Goal: Check status

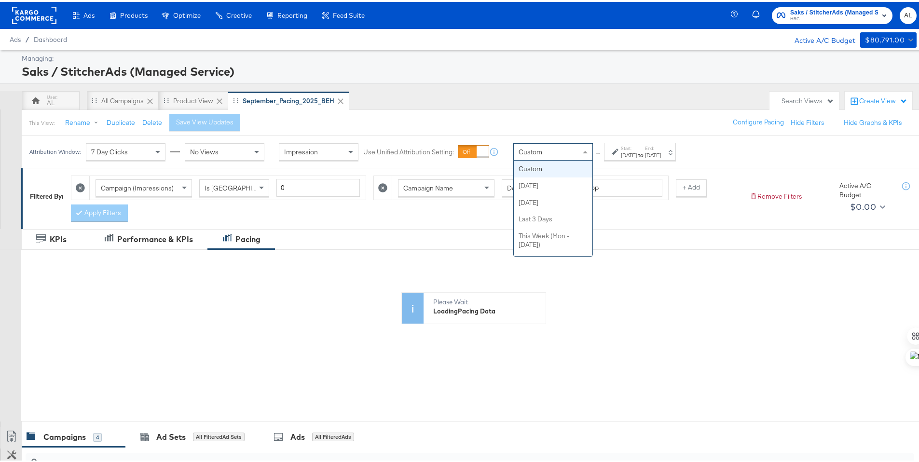
click at [543, 149] on div "Custom" at bounding box center [553, 150] width 79 height 16
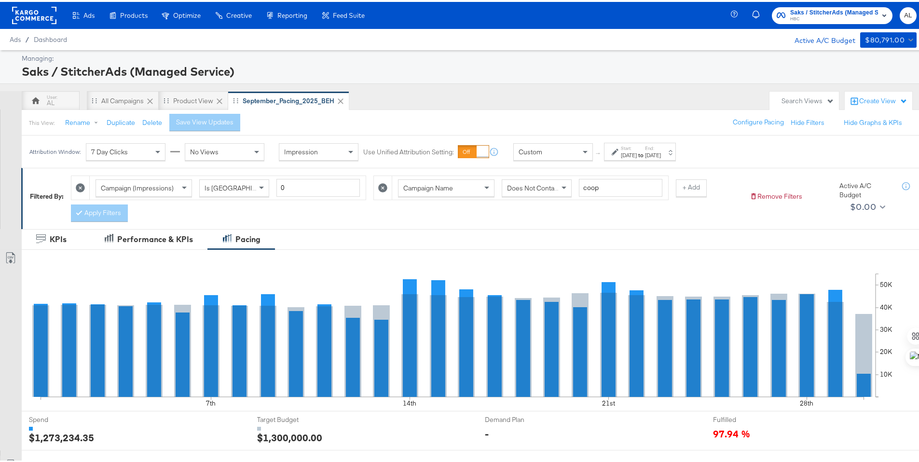
click at [618, 152] on icon at bounding box center [615, 150] width 7 height 7
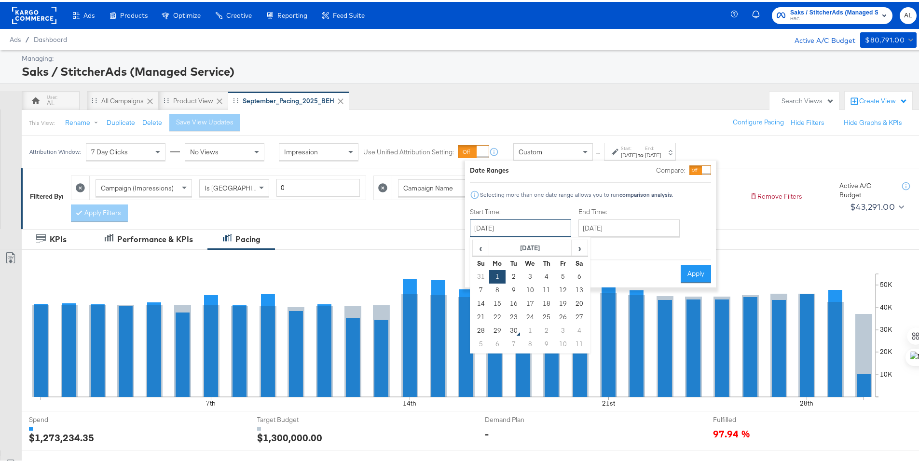
click at [557, 227] on input "[DATE]" at bounding box center [520, 226] width 101 height 17
click at [483, 315] on td "21" at bounding box center [481, 316] width 16 height 14
type input "[DATE]"
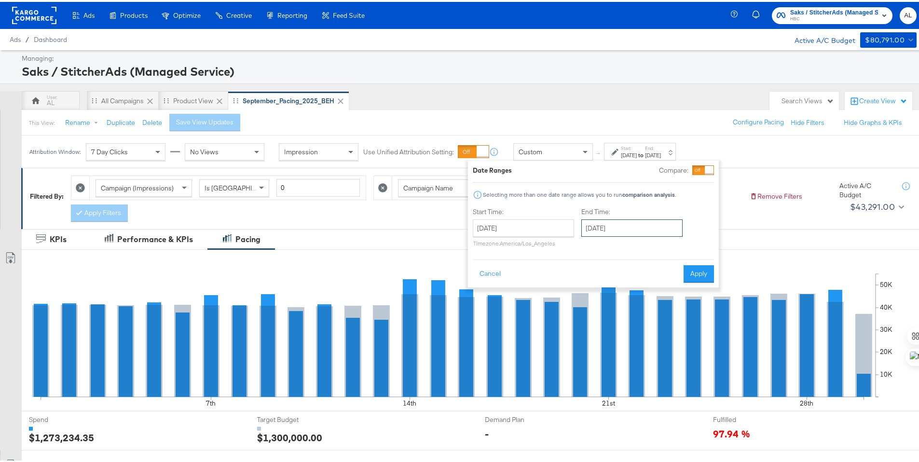
click at [641, 227] on input "[DATE]" at bounding box center [631, 226] width 101 height 17
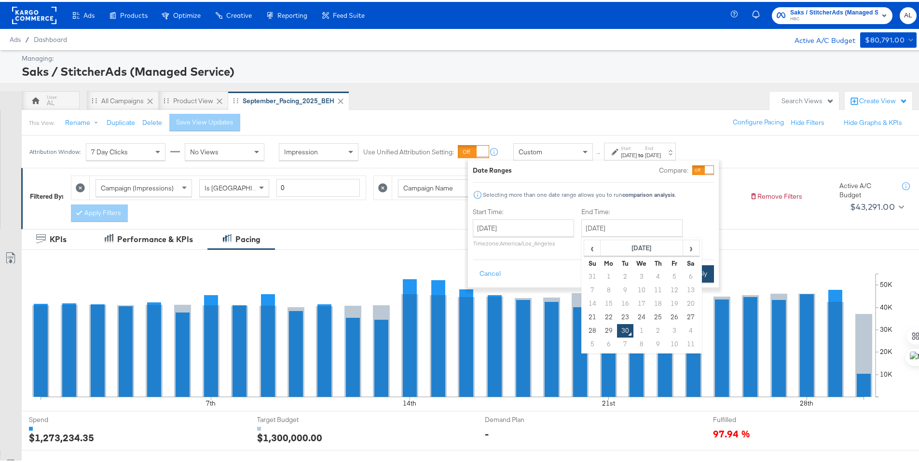
drag, startPoint x: 693, startPoint y: 313, endPoint x: 693, endPoint y: 275, distance: 37.6
click at [693, 313] on td "27" at bounding box center [691, 316] width 16 height 14
type input "[DATE]"
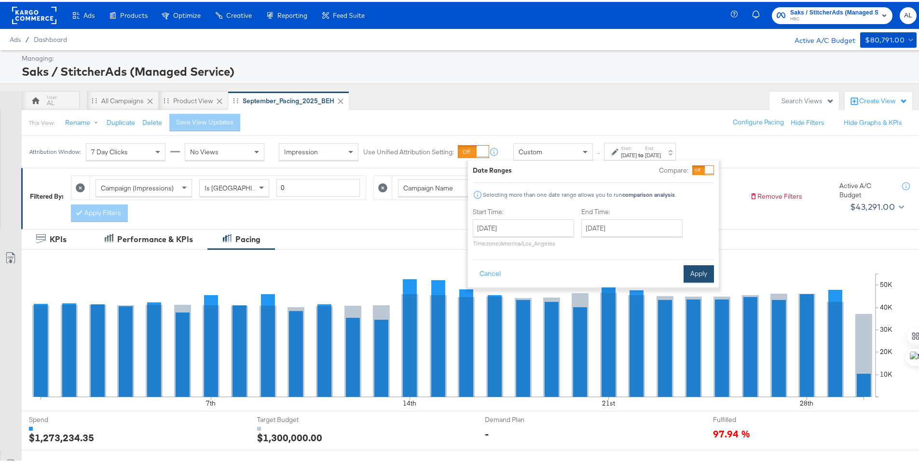
click at [695, 270] on button "Apply" at bounding box center [699, 271] width 30 height 17
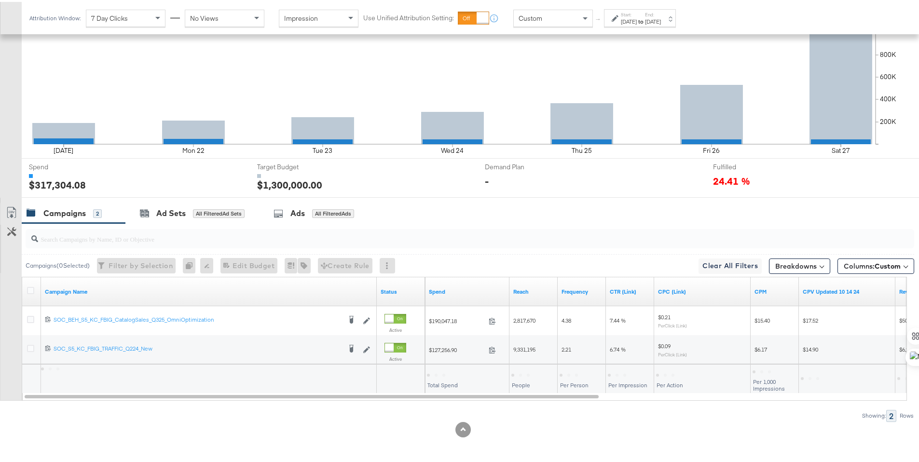
scroll to position [253, 0]
click at [645, 21] on strong "to" at bounding box center [641, 19] width 8 height 7
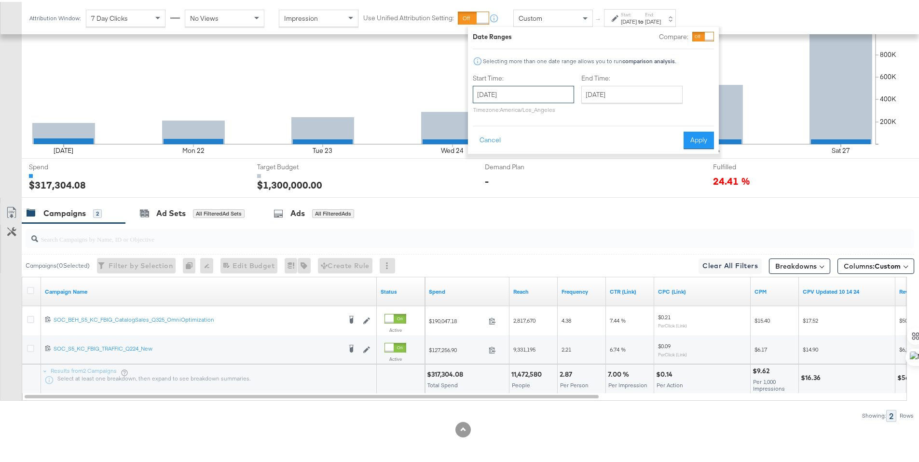
click at [542, 90] on input "[DATE]" at bounding box center [523, 92] width 101 height 17
drag, startPoint x: 566, startPoint y: 177, endPoint x: 597, endPoint y: 129, distance: 57.1
click at [566, 178] on td "26" at bounding box center [566, 182] width 16 height 14
type input "[DATE]"
click at [611, 93] on input "[DATE]" at bounding box center [632, 92] width 101 height 17
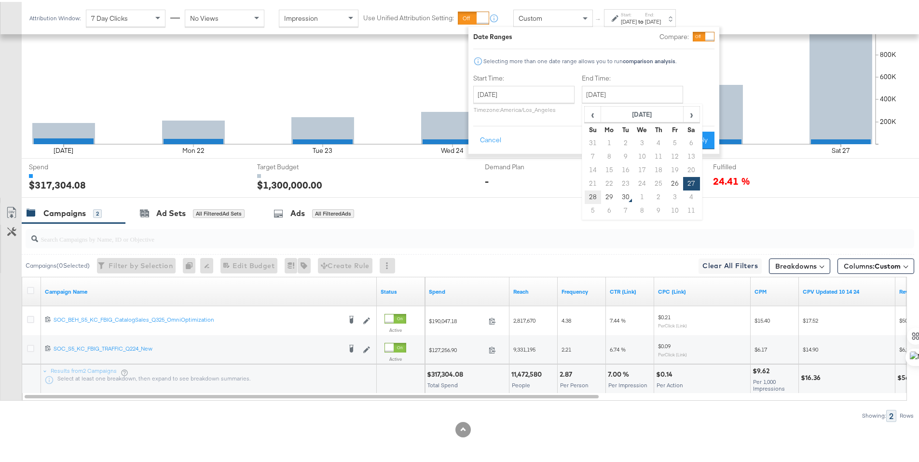
click at [597, 192] on td "28" at bounding box center [593, 196] width 16 height 14
type input "[DATE]"
click at [692, 141] on button "Apply" at bounding box center [699, 138] width 30 height 17
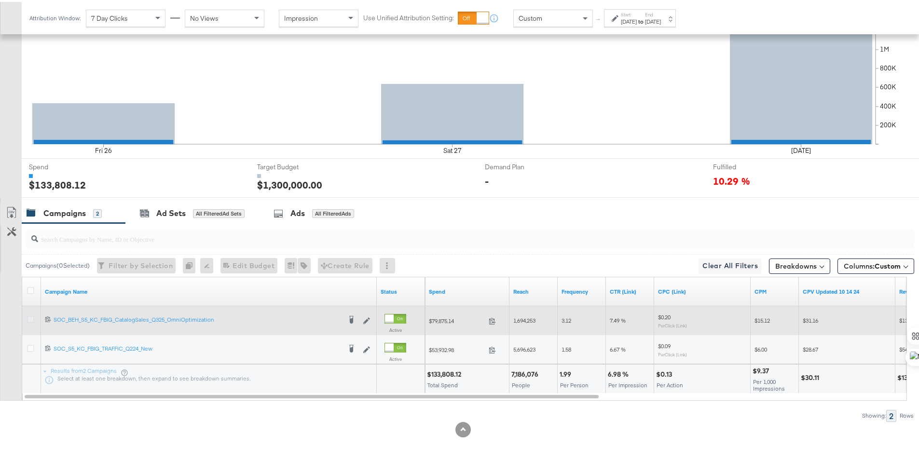
click at [31, 315] on icon at bounding box center [30, 317] width 7 height 7
click at [0, 0] on input "checkbox" at bounding box center [0, 0] width 0 height 0
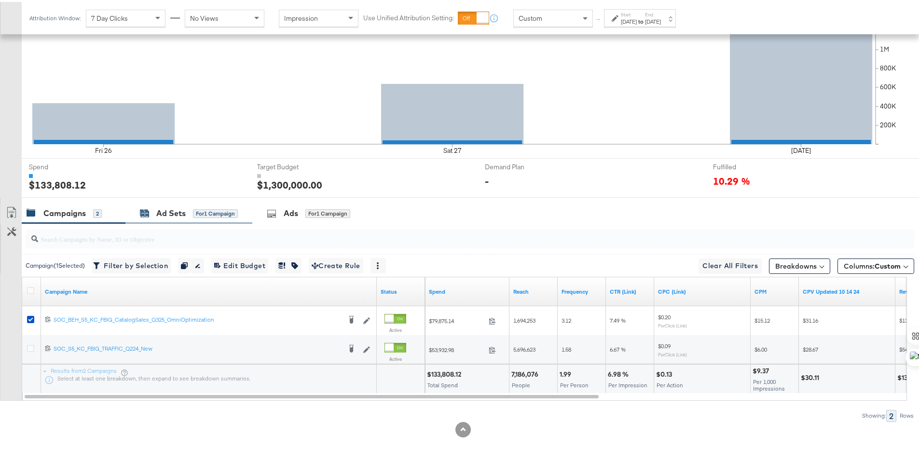
click at [153, 210] on div "Ad Sets for 1 Campaign" at bounding box center [189, 211] width 98 height 11
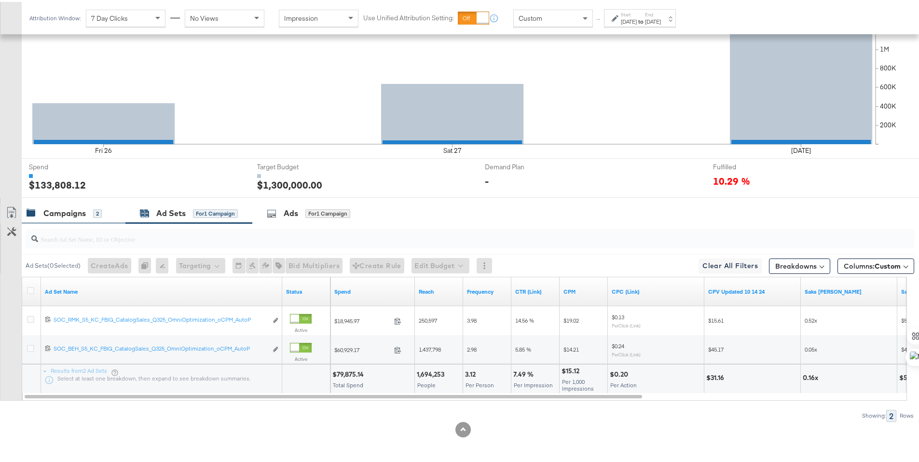
click at [44, 216] on div "Campaigns" at bounding box center [64, 211] width 42 height 11
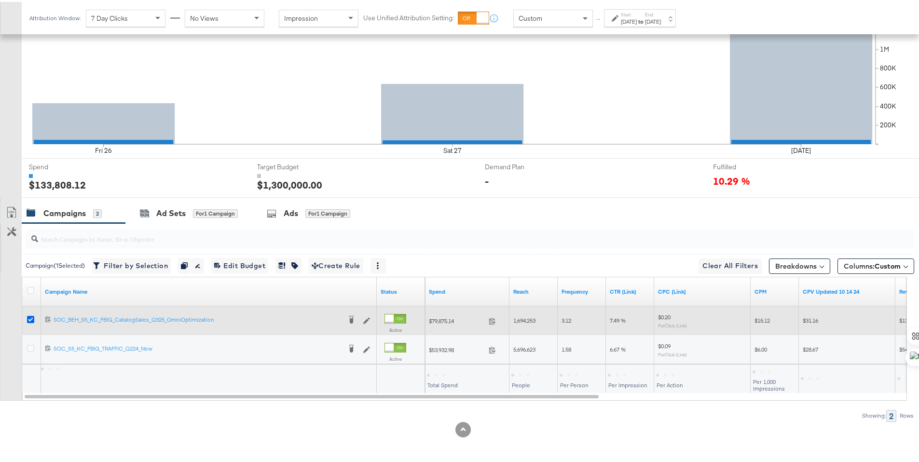
click at [33, 318] on icon at bounding box center [30, 317] width 7 height 7
click at [0, 0] on input "checkbox" at bounding box center [0, 0] width 0 height 0
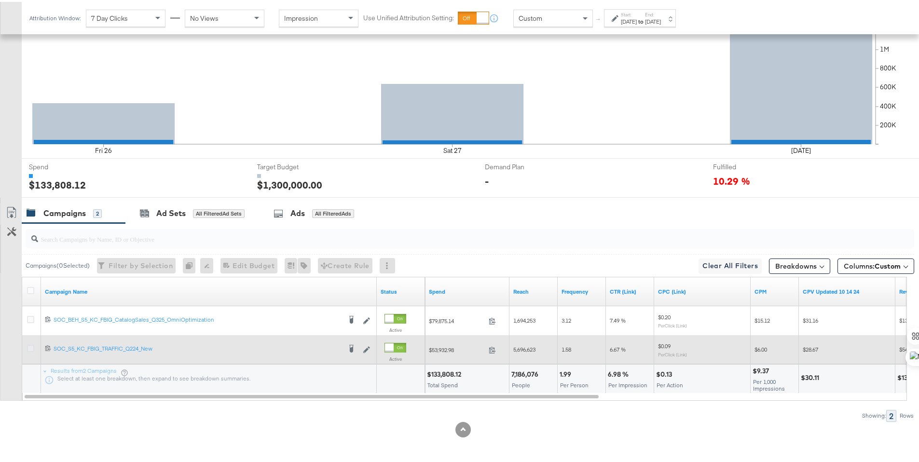
click at [30, 347] on icon at bounding box center [30, 346] width 7 height 7
click at [0, 0] on input "checkbox" at bounding box center [0, 0] width 0 height 0
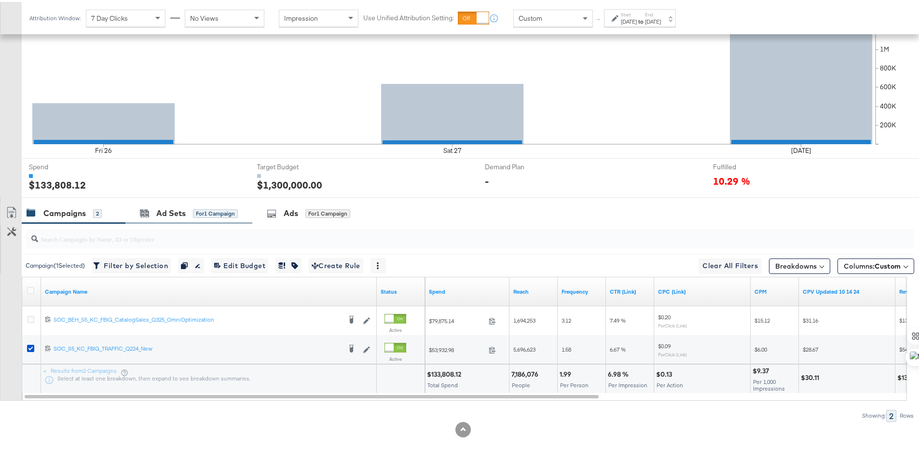
click at [130, 207] on div "Ad Sets for 1 Campaign" at bounding box center [188, 211] width 127 height 21
